Goal: Task Accomplishment & Management: Understand process/instructions

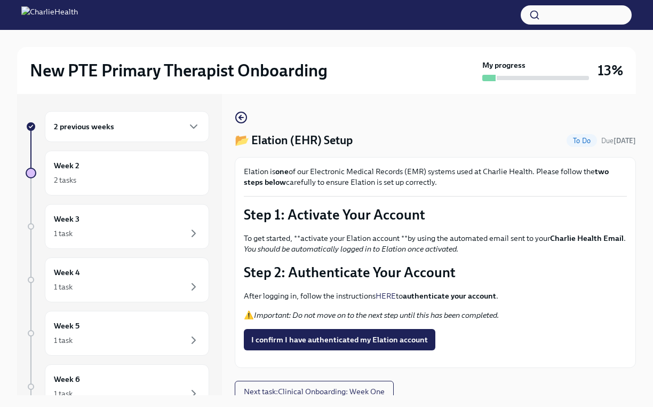
scroll to position [1, 0]
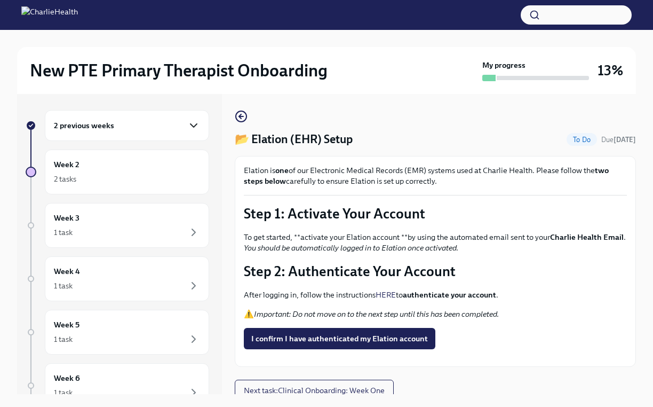
click at [193, 122] on icon "button" at bounding box center [193, 125] width 13 height 13
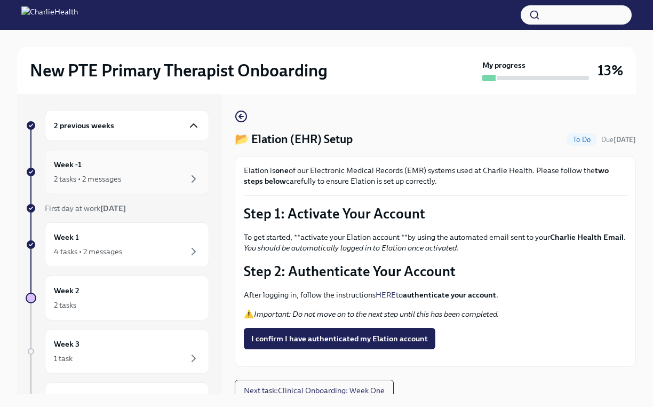
click at [153, 170] on div "Week -1 2 tasks • 2 messages" at bounding box center [127, 172] width 146 height 27
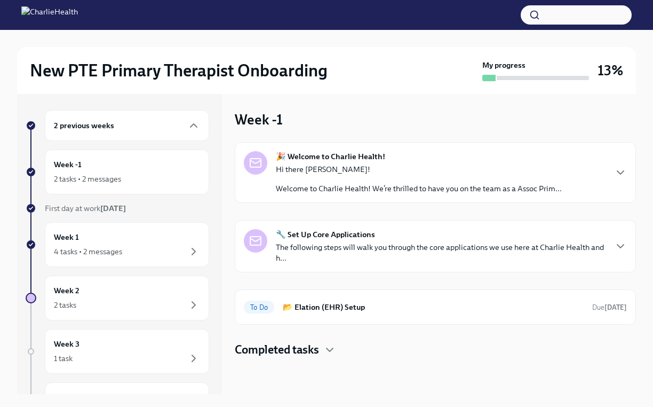
click at [394, 162] on div "🎉 Welcome to Charlie Health! Hi there [PERSON_NAME]! Welcome to Charlie Health!…" at bounding box center [419, 172] width 286 height 43
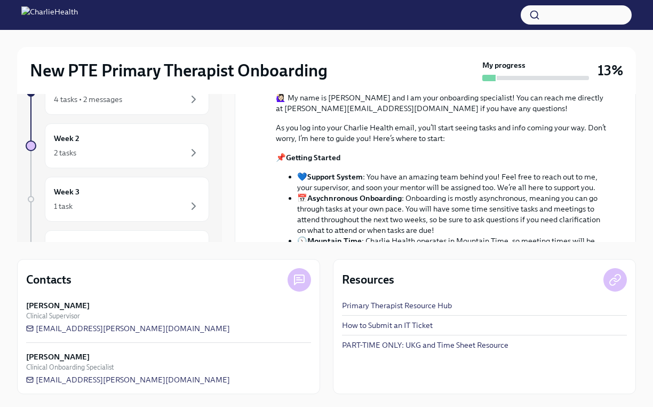
scroll to position [153, 0]
click at [160, 98] on div "4 tasks • 2 messages" at bounding box center [127, 99] width 146 height 13
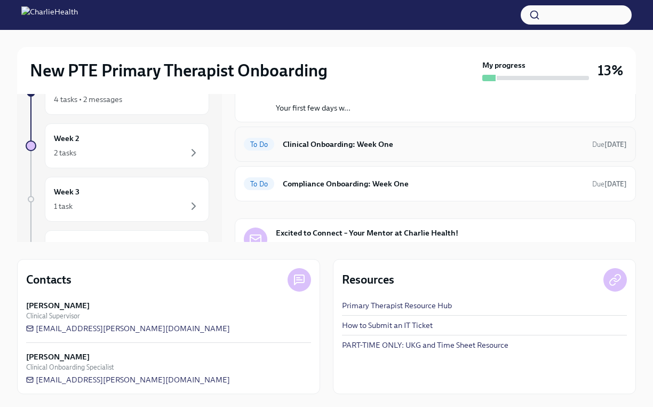
click at [373, 144] on h6 "Clinical Onboarding: Week One" at bounding box center [433, 144] width 301 height 12
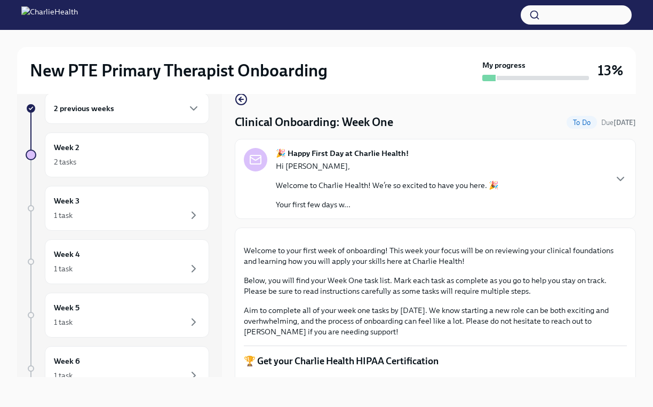
scroll to position [18, 0]
click at [589, 174] on div "🎉 Happy First Day at Charlie Health! Hi [PERSON_NAME], Welcome to Charlie Healt…" at bounding box center [435, 179] width 383 height 62
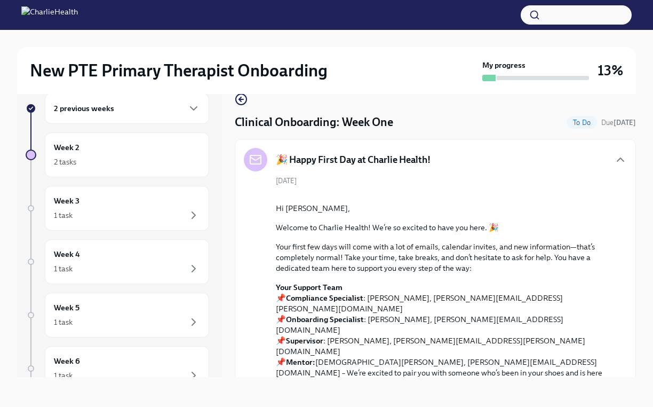
click at [650, 180] on div "New PTE Primary Therapist Onboarding My progress 13% 2 previous weeks Week 2 2 …" at bounding box center [326, 209] width 653 height 395
click at [198, 106] on icon "button" at bounding box center [193, 108] width 13 height 13
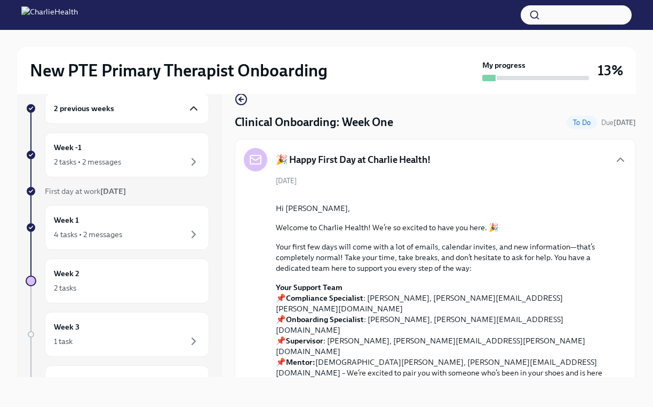
click at [163, 109] on div "2 previous weeks" at bounding box center [127, 108] width 146 height 13
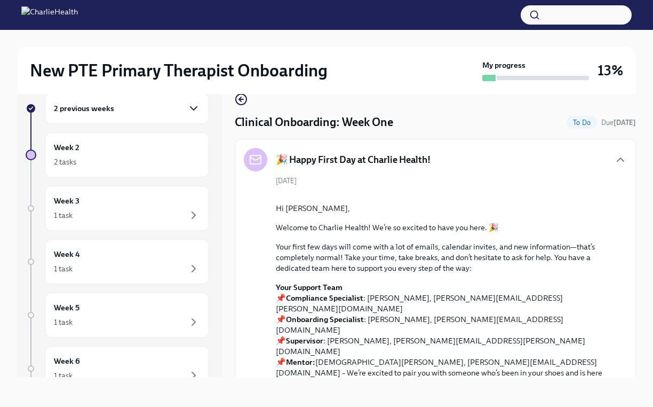
click at [157, 119] on div "2 previous weeks" at bounding box center [127, 108] width 164 height 31
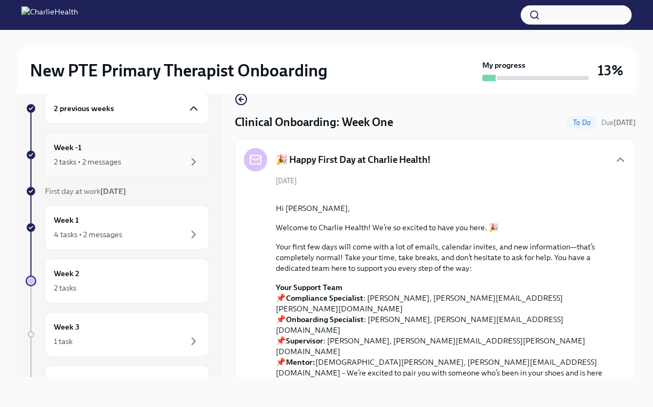
click at [146, 154] on div "Week -1 2 tasks • 2 messages" at bounding box center [127, 154] width 146 height 27
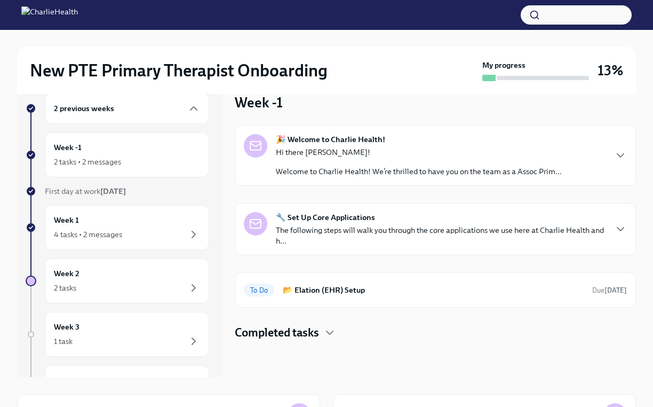
scroll to position [1, 0]
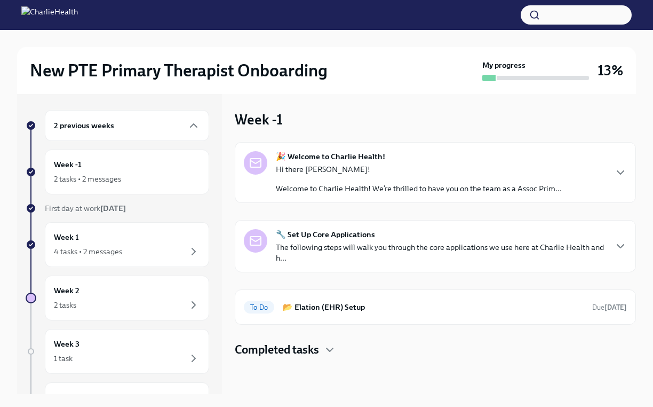
click at [377, 248] on p "The following steps will walk you through the core applications we use here at …" at bounding box center [441, 252] width 330 height 21
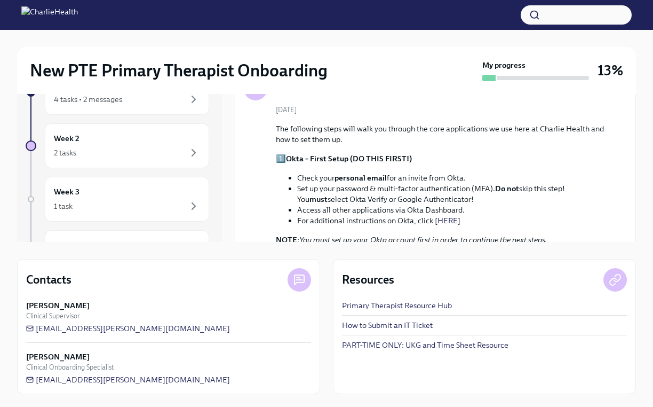
scroll to position [153, 0]
click at [590, 219] on li "For additional instructions on Okta, click [ HERE ]" at bounding box center [453, 220] width 313 height 11
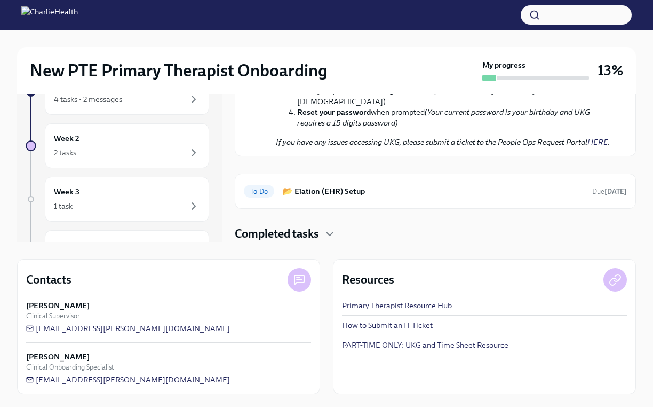
scroll to position [631, 0]
click at [448, 196] on h6 "📂 Elation (EHR) Setup" at bounding box center [433, 191] width 301 height 12
